Goal: Book appointment/travel/reservation

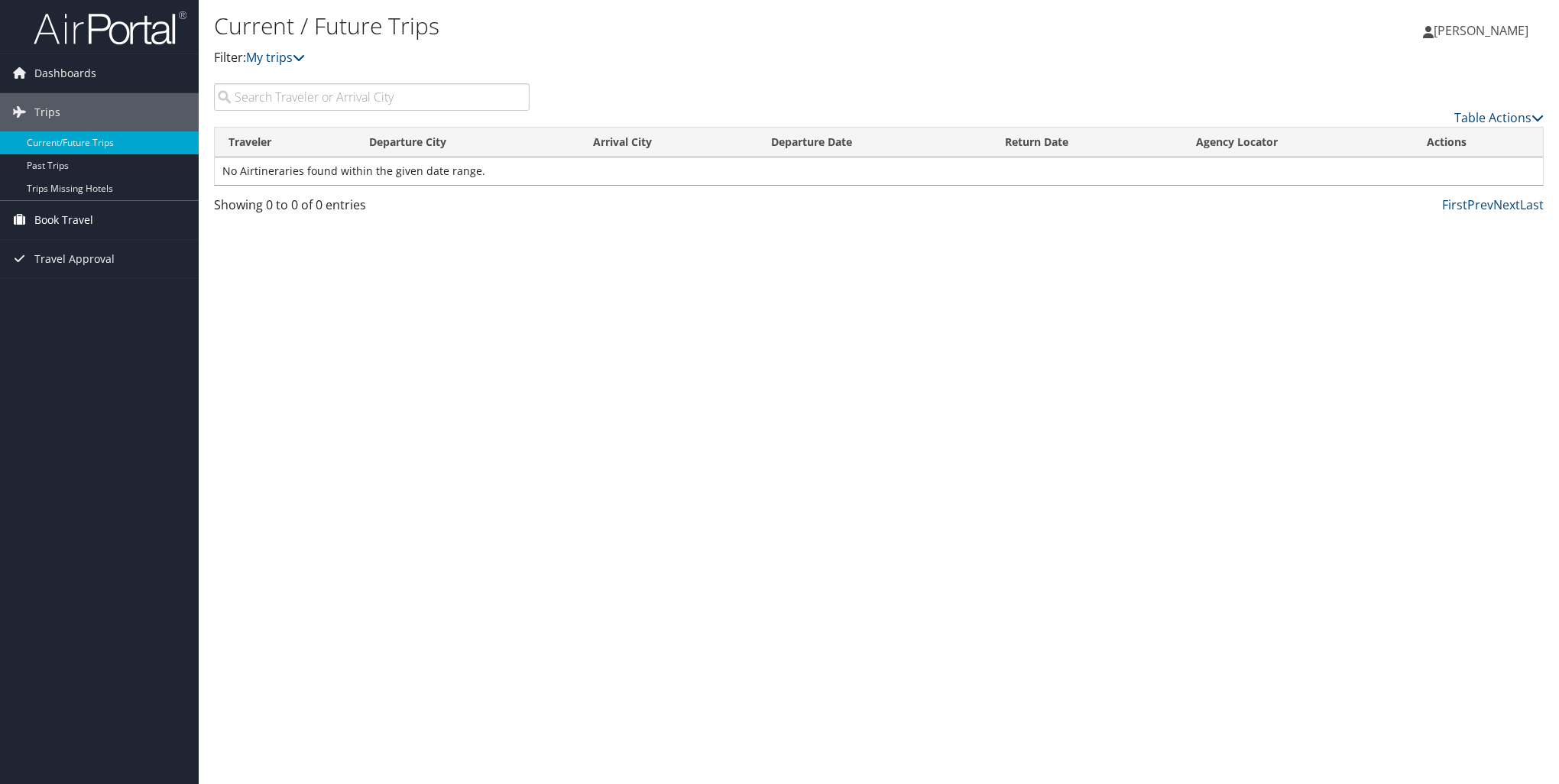
click at [49, 218] on span "Book Travel" at bounding box center [64, 220] width 59 height 38
click at [66, 218] on span "Book Travel" at bounding box center [64, 220] width 59 height 38
click at [73, 291] on link "Book/Manage Online Trips" at bounding box center [99, 297] width 199 height 23
